Goal: Information Seeking & Learning: Find specific fact

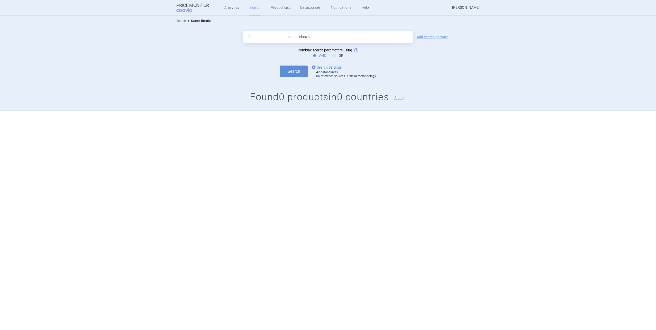
type input "elonva"
click at [280, 66] on button "Search" at bounding box center [294, 72] width 28 height 12
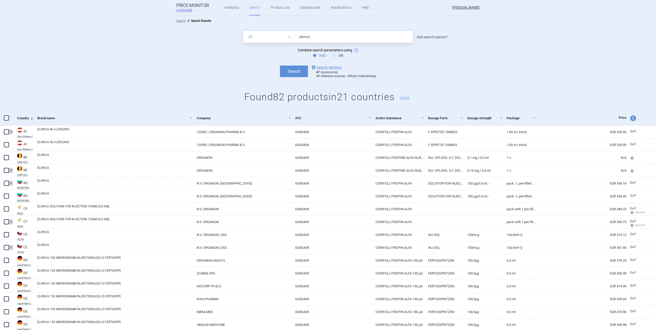
click at [419, 37] on link "Add search param?" at bounding box center [432, 37] width 31 height 4
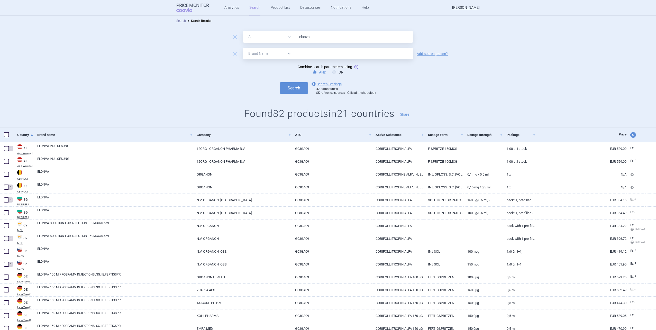
click at [256, 57] on select "All Brand Name ATC Company Active Substance Country Newer than" at bounding box center [268, 54] width 51 height 12
click at [243, 48] on select "All Brand Name ATC Company Active Substance Country Newer than" at bounding box center [268, 54] width 51 height 12
click at [264, 55] on select "All Brand Name ATC Company Active Substance Country Newer than" at bounding box center [268, 54] width 51 height 12
select select "country"
click at [243, 48] on select "All Brand Name ATC Company Active Substance Country Newer than" at bounding box center [268, 54] width 51 height 12
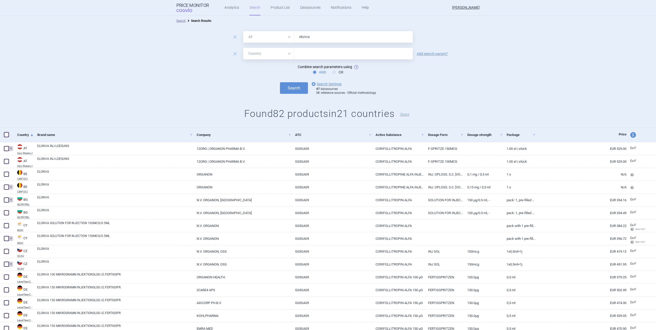
click at [301, 56] on input "text" at bounding box center [354, 53] width 114 height 7
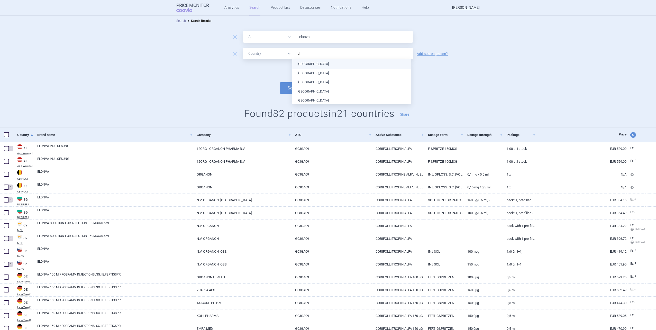
type input "de"
click at [306, 63] on ul "[GEOGRAPHIC_DATA] [GEOGRAPHIC_DATA] [GEOGRAPHIC_DATA]" at bounding box center [351, 73] width 119 height 28
click at [280, 85] on button "Search" at bounding box center [294, 88] width 28 height 12
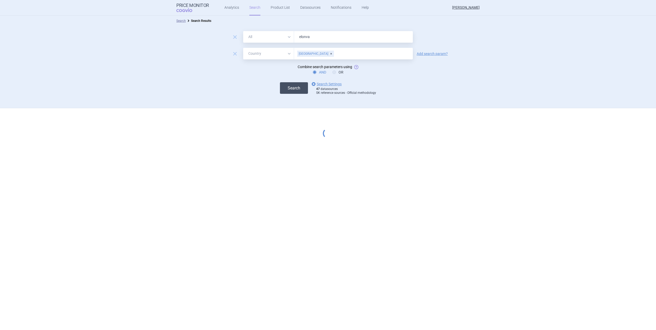
click at [291, 88] on button "Search" at bounding box center [294, 88] width 28 height 12
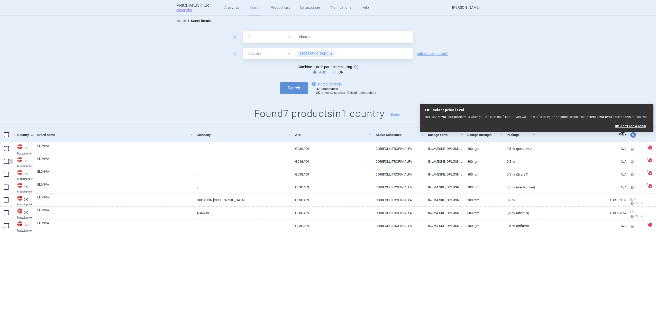
click at [202, 298] on div "Search Search Results remove All Brand Name ATC Company Active Substance Countr…" at bounding box center [328, 173] width 656 height 314
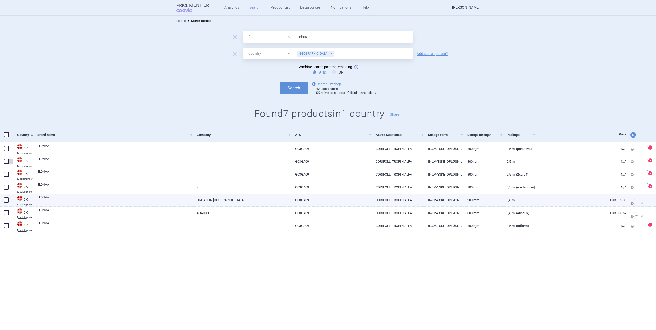
click at [237, 199] on link "ORGANON [GEOGRAPHIC_DATA]" at bounding box center [242, 200] width 98 height 13
select select "EUR"
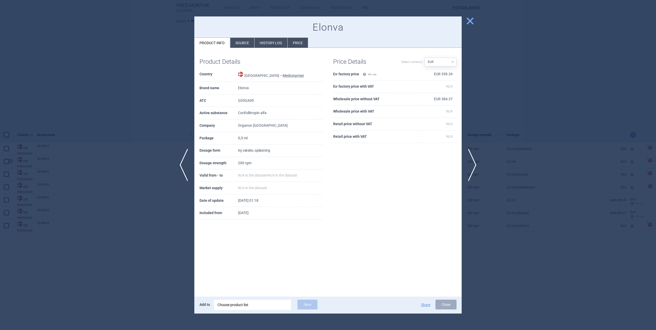
click at [444, 63] on select "Source AED AUD BGN BHD [PERSON_NAME] BRL CAD CHF CNY COP CZK DKK DZD EUR GBP HU…" at bounding box center [441, 62] width 32 height 9
select select
click at [425, 58] on select "Source AED AUD BGN BHD [PERSON_NAME] BRL CAD CHF CNY COP CZK DKK DZD EUR GBP HU…" at bounding box center [441, 62] width 32 height 9
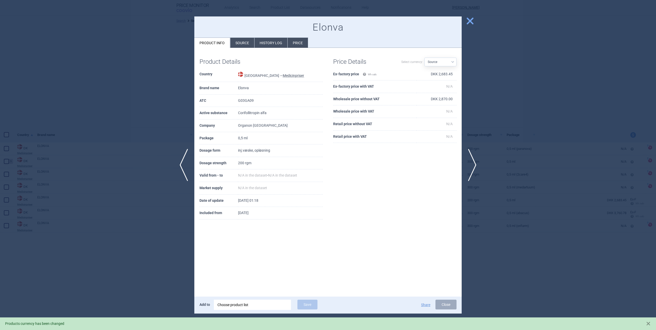
click at [240, 41] on li "Source" at bounding box center [242, 43] width 24 height 10
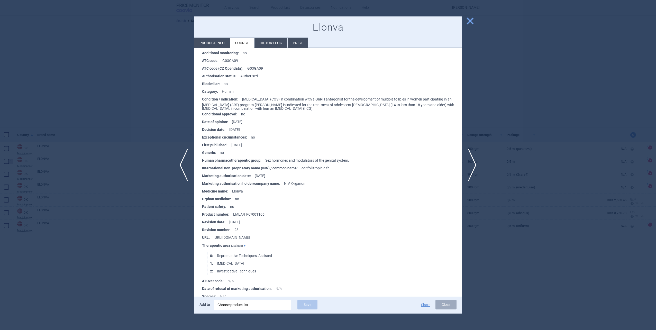
scroll to position [404, 0]
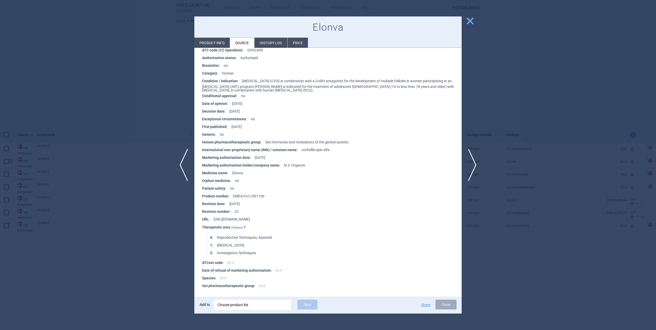
click at [151, 236] on div at bounding box center [328, 165] width 656 height 330
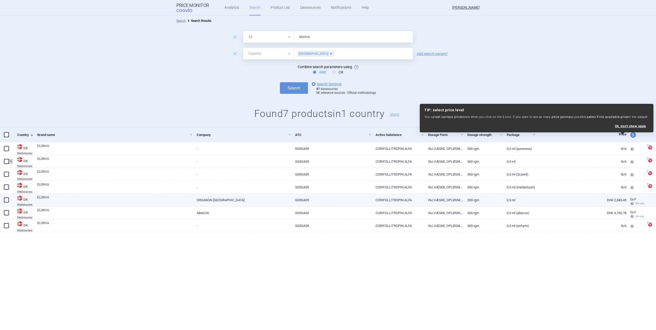
click at [6, 199] on span at bounding box center [6, 199] width 5 height 5
checkbox input "true"
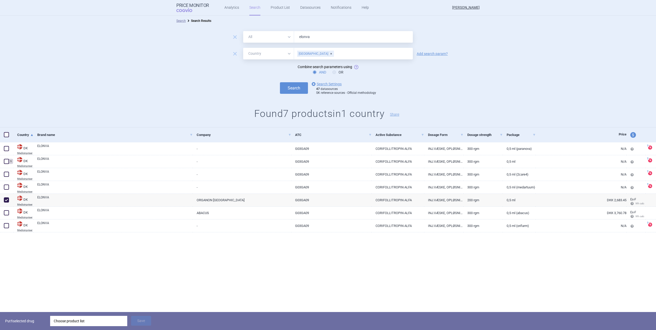
click at [91, 320] on div "Choose product list" at bounding box center [89, 321] width 70 height 10
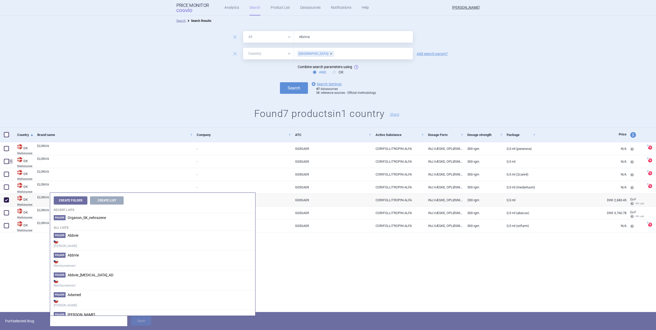
click at [89, 222] on h4 "All lists" at bounding box center [152, 226] width 205 height 8
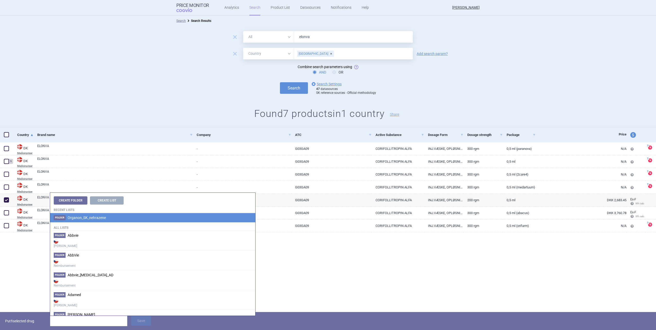
click at [89, 220] on li "Folder Organon_SK_nehrazene" at bounding box center [152, 217] width 205 height 9
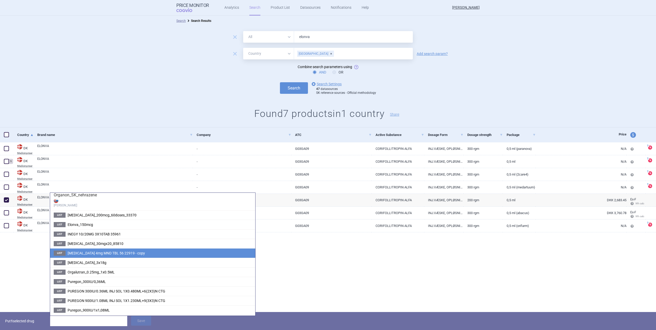
scroll to position [25, 0]
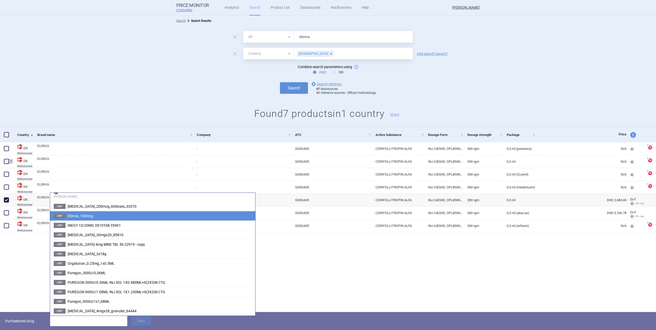
click at [87, 217] on span "Elonva_150mcg" at bounding box center [80, 216] width 25 height 4
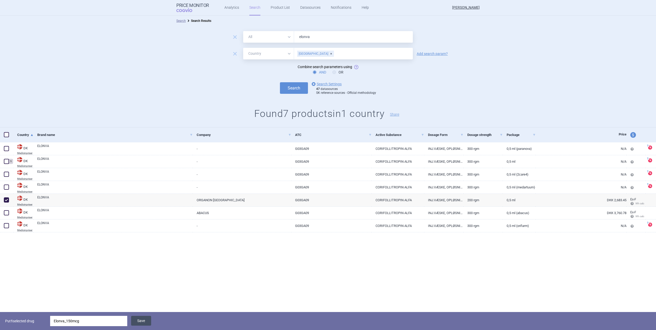
click at [142, 321] on button "Save" at bounding box center [141, 321] width 20 height 10
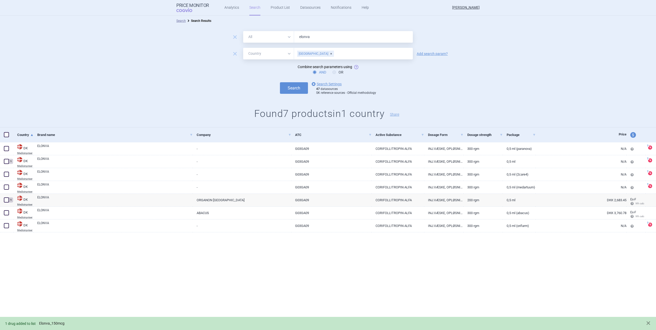
click at [56, 325] on link "Elonva_150mcg" at bounding box center [51, 323] width 25 height 4
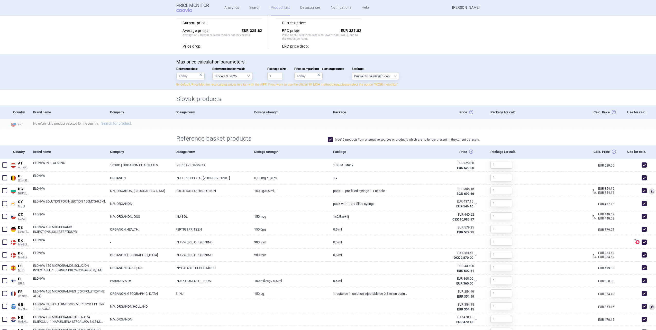
scroll to position [3, 0]
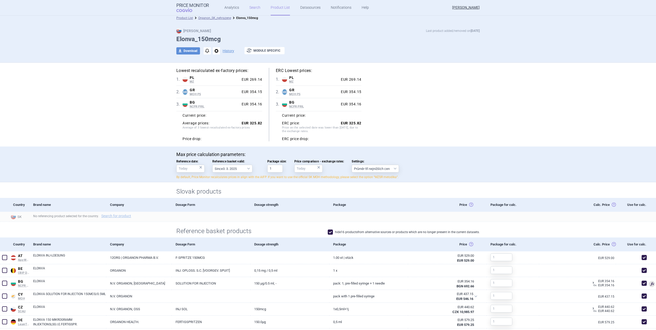
click at [252, 10] on link "Search" at bounding box center [254, 7] width 11 height 15
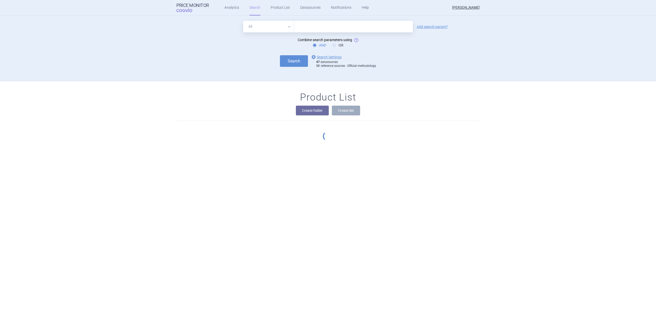
click at [309, 29] on input "text" at bounding box center [353, 27] width 119 height 12
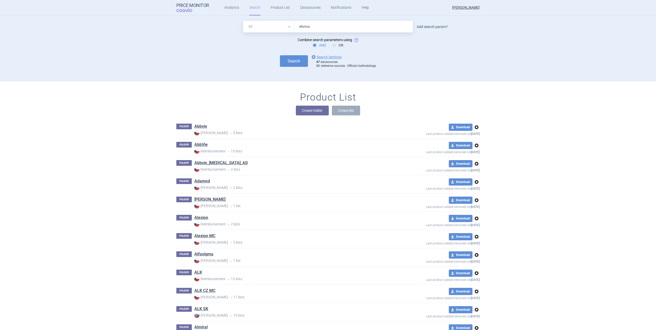
type input "elonva"
click at [427, 27] on link "Add search param?" at bounding box center [432, 27] width 31 height 4
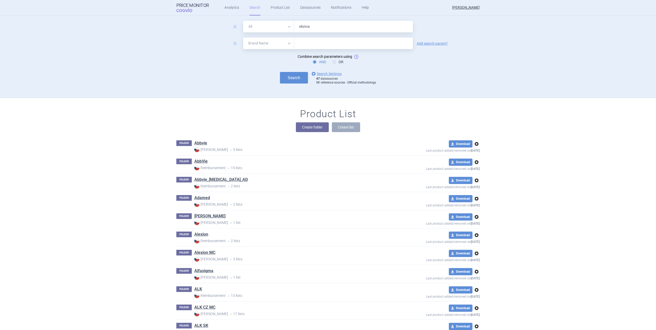
click at [264, 47] on select "All Brand Name ATC Company Active Substance Country Newer than" at bounding box center [268, 44] width 51 height 12
select select "country"
click at [243, 38] on select "All Brand Name ATC Company Active Substance Country Newer than" at bounding box center [268, 44] width 51 height 12
click at [298, 44] on input "text" at bounding box center [354, 43] width 114 height 7
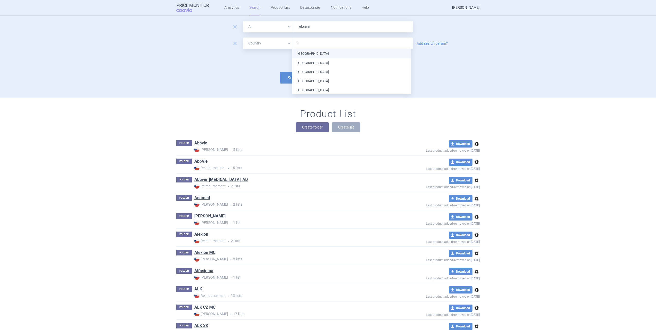
type input "la"
click at [306, 82] on ul "[GEOGRAPHIC_DATA] [GEOGRAPHIC_DATA] [GEOGRAPHIC_DATA] [GEOGRAPHIC_DATA] [GEOGRA…" at bounding box center [351, 81] width 119 height 64
click at [282, 75] on button "Search" at bounding box center [294, 78] width 28 height 12
select select "country"
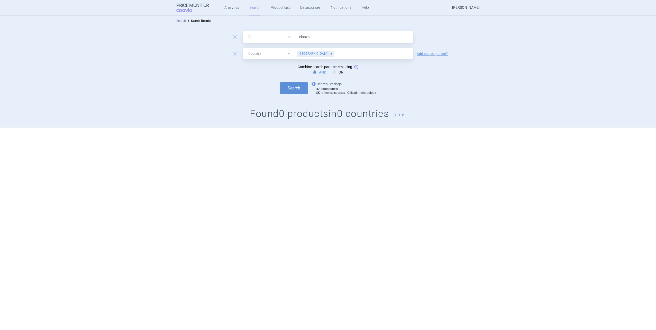
click at [326, 85] on link "options Search Settings" at bounding box center [326, 84] width 31 height 6
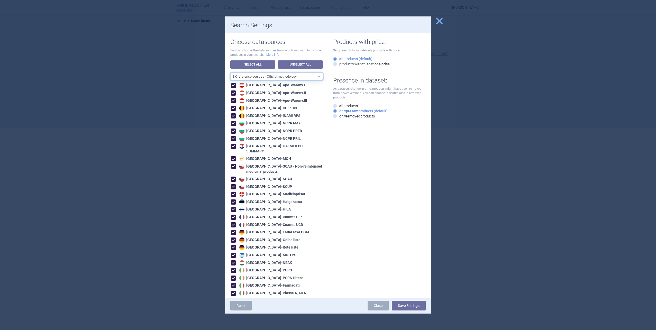
click at [298, 79] on select "All data sources CZ reference sources - Reimbursement SK reference sources - Of…" at bounding box center [276, 77] width 93 height 8
select select "ALL_DATA_SOURCES_ID"
click at [230, 73] on select "All data sources CZ reference sources - Reimbursement SK reference sources - Of…" at bounding box center [276, 77] width 93 height 8
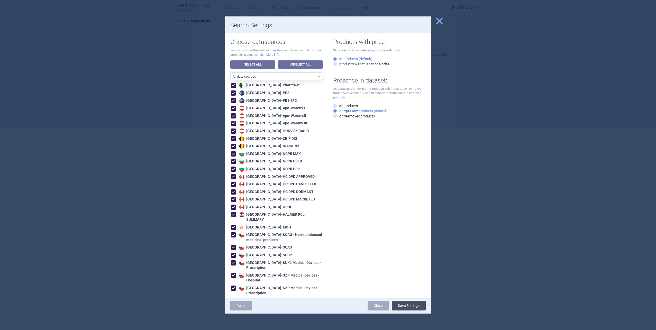
click at [409, 301] on button "Save Settings" at bounding box center [409, 306] width 34 height 10
